Goal: Task Accomplishment & Management: Manage account settings

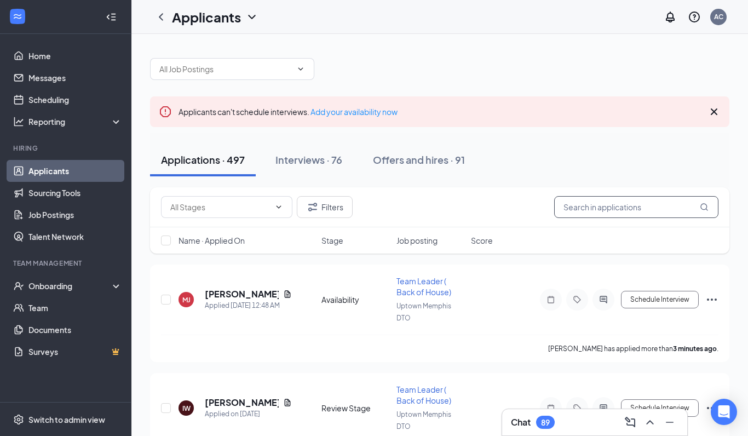
click at [618, 207] on input "text" at bounding box center [636, 207] width 164 height 22
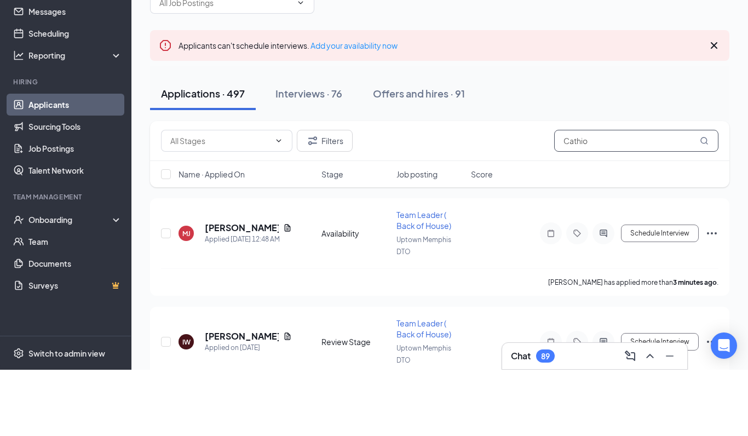
type input "Cathion"
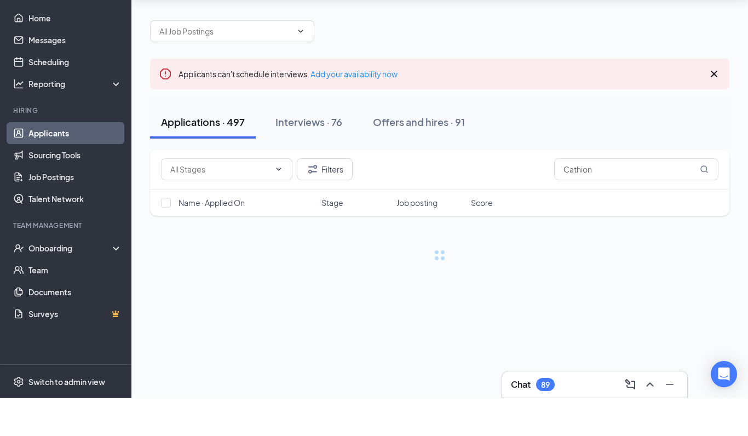
scroll to position [38, 0]
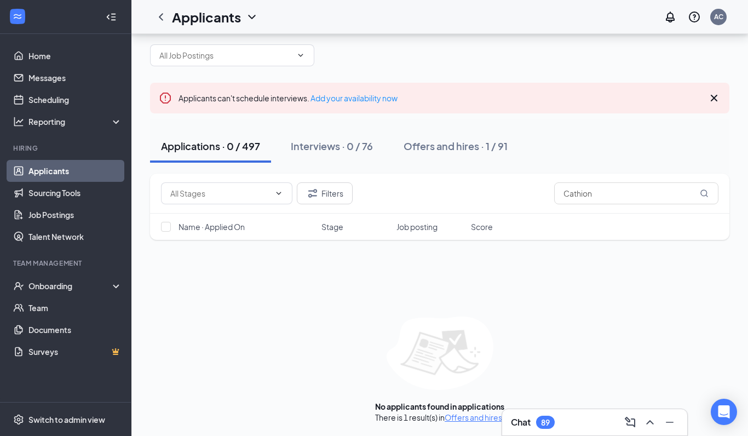
click at [480, 413] on link "Offers and hires" at bounding box center [474, 418] width 58 height 10
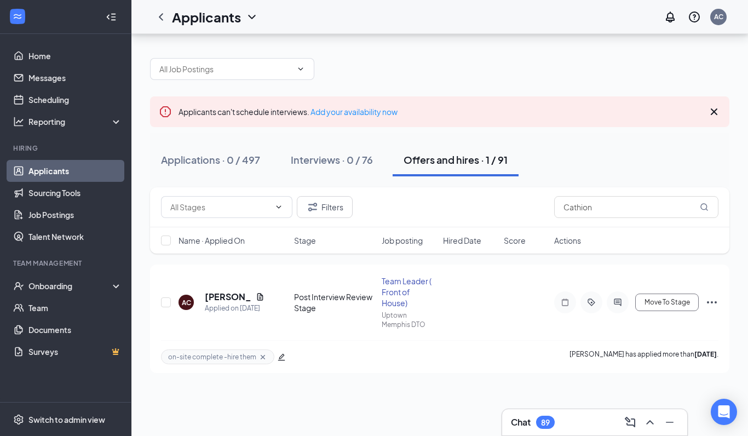
click at [321, 291] on div "Post Interview Review Stage" at bounding box center [335, 302] width 82 height 22
click at [310, 291] on div "Post Interview Review Stage" at bounding box center [335, 302] width 82 height 22
click at [339, 291] on div "Post Interview Review Stage" at bounding box center [335, 302] width 82 height 22
click at [220, 291] on h5 "[PERSON_NAME]" at bounding box center [228, 297] width 47 height 12
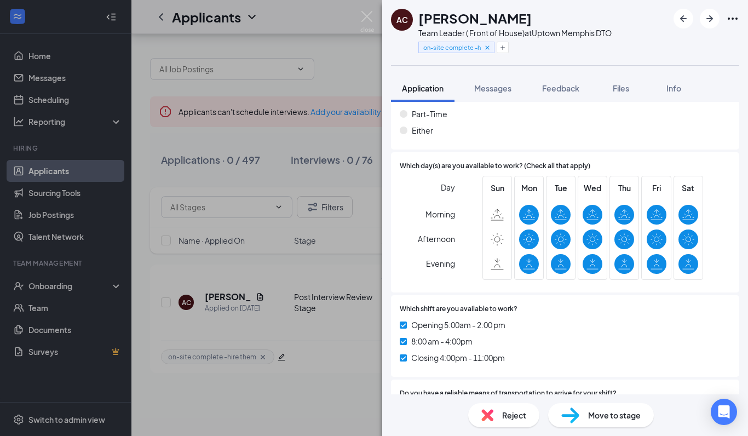
scroll to position [1919, 0]
click at [313, 417] on div "AC [PERSON_NAME] Team Leader ( Front of House) at Uptown [GEOGRAPHIC_DATA] DTO …" at bounding box center [374, 218] width 748 height 436
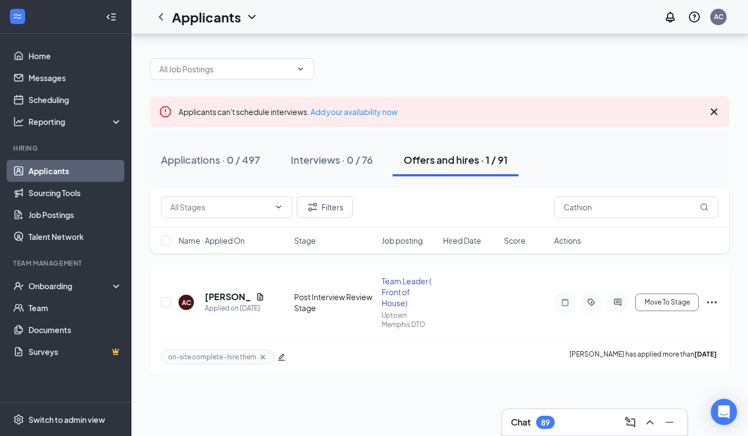
click at [717, 296] on icon "Ellipses" at bounding box center [712, 302] width 13 height 13
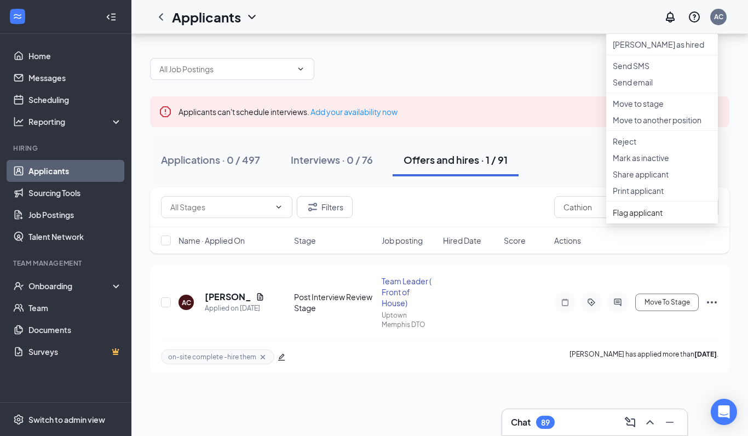
click at [683, 98] on p "Move to stage" at bounding box center [662, 103] width 99 height 11
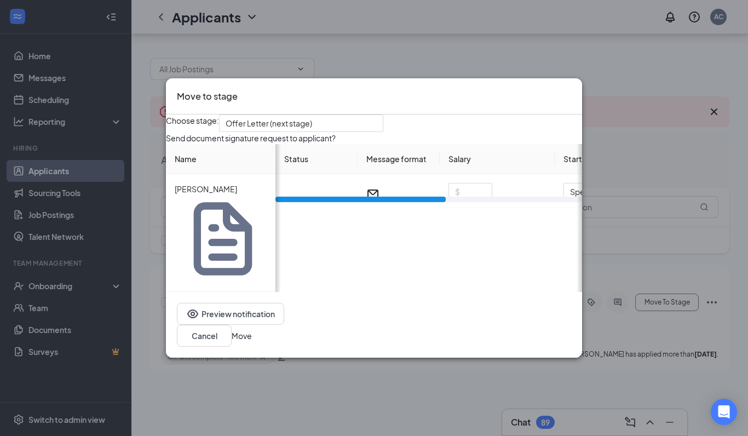
click at [574, 115] on div "Move to stage" at bounding box center [374, 96] width 416 height 37
click at [571, 89] on icon "Cross" at bounding box center [571, 89] width 0 height 0
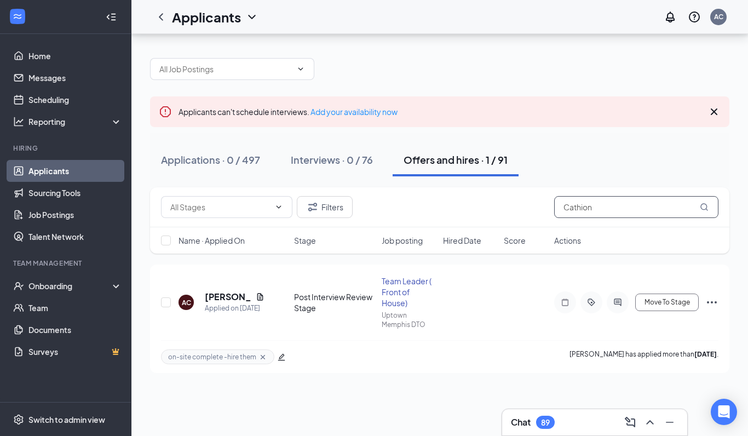
click at [617, 196] on input "Cathion" at bounding box center [636, 207] width 164 height 22
type input "C"
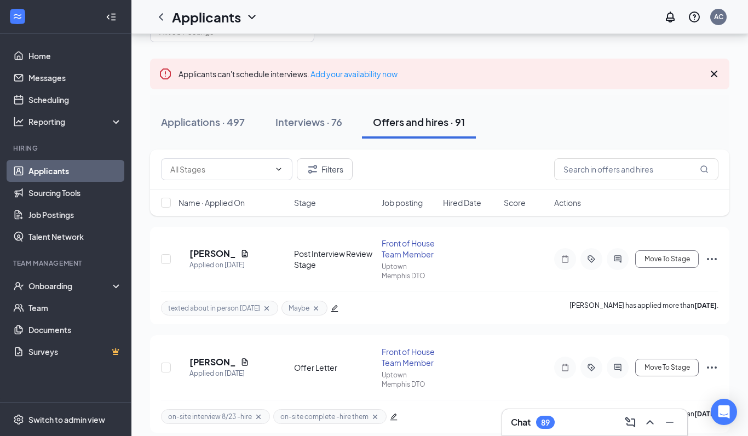
click at [49, 331] on link "Documents" at bounding box center [75, 330] width 94 height 22
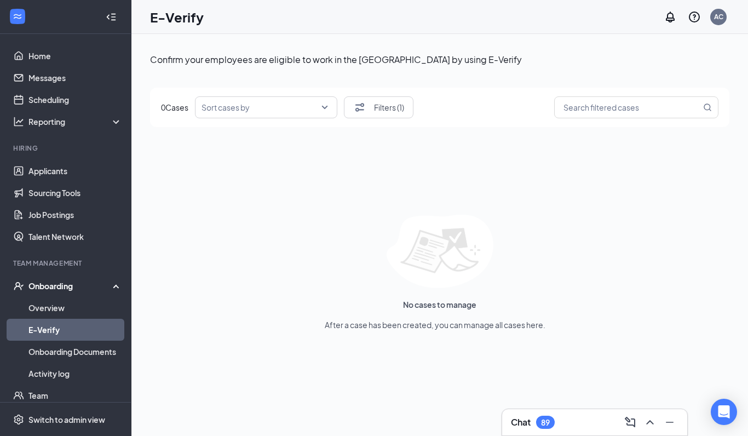
click at [323, 106] on input "search" at bounding box center [263, 107] width 122 height 21
